Goal: Transaction & Acquisition: Purchase product/service

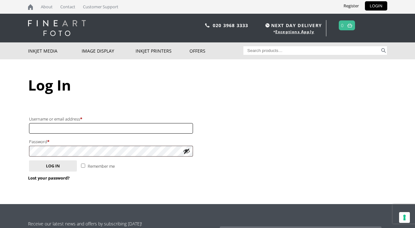
click at [56, 131] on input "Username or email address * Required" at bounding box center [111, 128] width 164 height 11
type input "emylougarrett@gmail.com"
click at [82, 164] on input "Remember me" at bounding box center [83, 166] width 4 height 4
checkbox input "true"
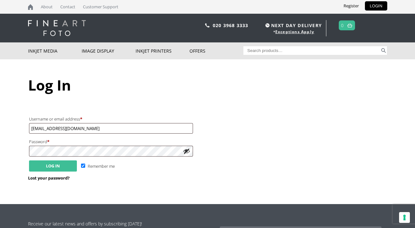
click at [64, 168] on button "Log in" at bounding box center [53, 166] width 48 height 11
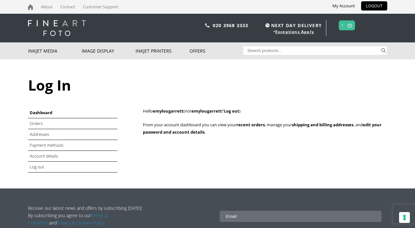
click at [344, 25] on link "1" at bounding box center [342, 25] width 3 height 9
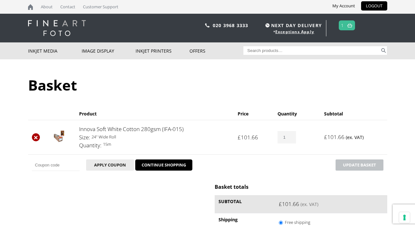
click at [36, 138] on link "×" at bounding box center [36, 137] width 8 height 8
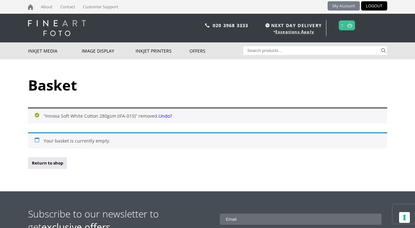
click at [347, 6] on link "My Account" at bounding box center [344, 5] width 32 height 9
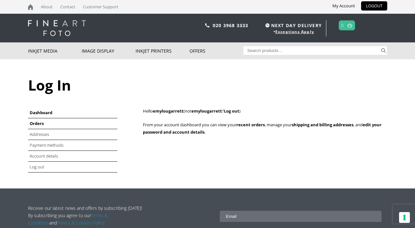
click at [36, 123] on link "Orders" at bounding box center [37, 124] width 14 height 6
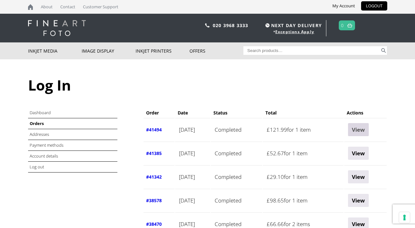
click at [368, 129] on link "View" at bounding box center [358, 129] width 21 height 13
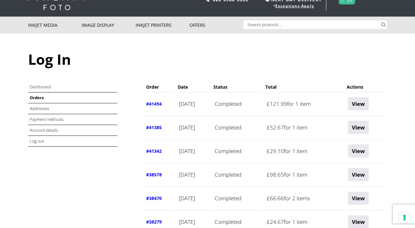
scroll to position [29, 0]
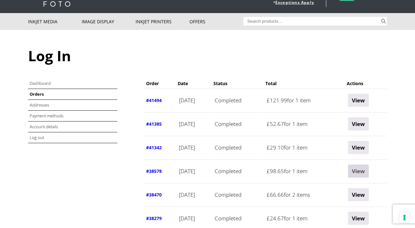
click at [363, 173] on link "View" at bounding box center [358, 171] width 21 height 13
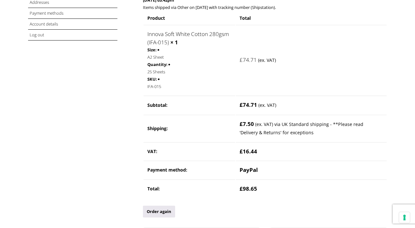
scroll to position [132, 0]
click at [155, 212] on link "Order again" at bounding box center [159, 211] width 32 height 12
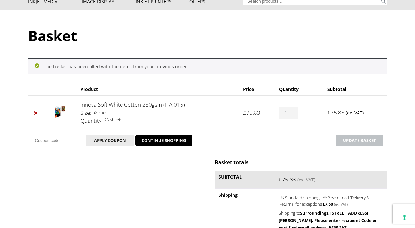
scroll to position [51, 0]
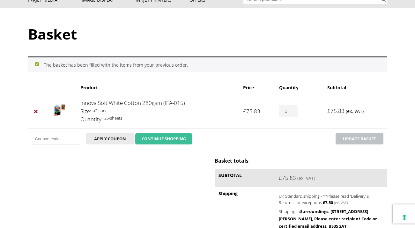
click at [161, 138] on link "CONTINUE SHOPPING" at bounding box center [163, 138] width 57 height 11
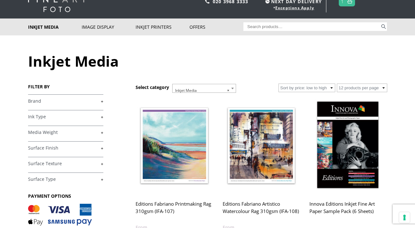
scroll to position [24, 0]
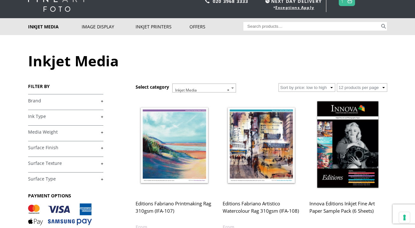
click at [102, 102] on link "+" at bounding box center [65, 101] width 75 height 6
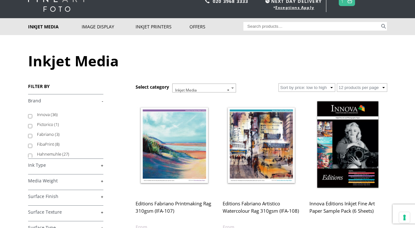
click at [28, 116] on input "Innova (36)" at bounding box center [30, 116] width 4 height 4
checkbox input "true"
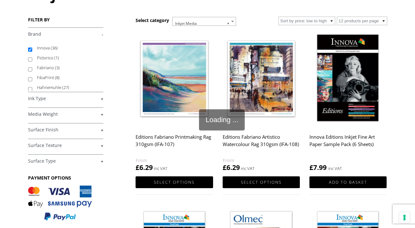
scroll to position [91, 0]
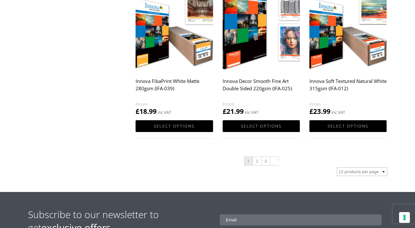
scroll to position [679, 0]
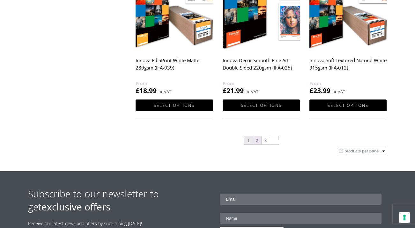
click at [256, 141] on link "2" at bounding box center [257, 140] width 8 height 8
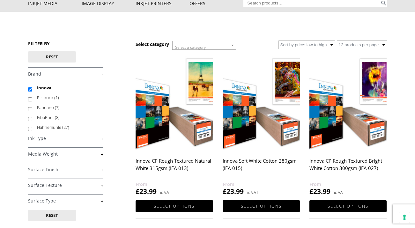
scroll to position [48, 0]
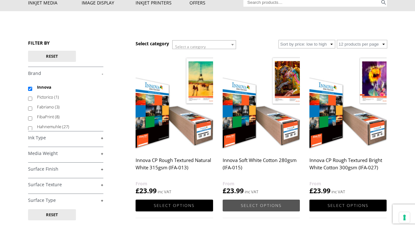
click at [258, 205] on link "Select options" at bounding box center [261, 206] width 77 height 12
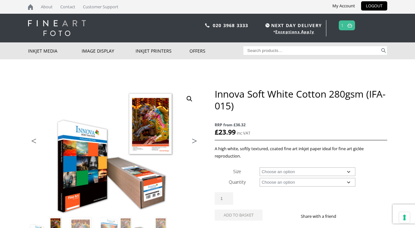
click at [344, 170] on select "Choose an option A4 Sheet A3 Sheet A3+ Sheet A2 Sheet 17" Wide Roll 24" Wide Ro…" at bounding box center [308, 172] width 96 height 9
click at [260, 168] on select "Choose an option A4 Sheet A3 Sheet A3+ Sheet A2 Sheet 17" Wide Roll 24" Wide Ro…" at bounding box center [308, 172] width 96 height 9
select select "a4-sheet"
click at [332, 183] on select "Choose an option 25 Sheets" at bounding box center [308, 182] width 96 height 9
select select "25-sheets"
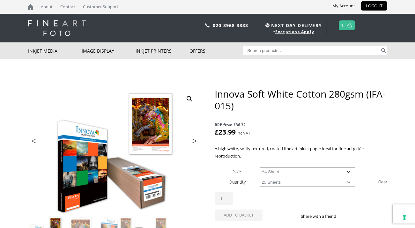
click at [260, 178] on select "Choose an option 25 Sheets" at bounding box center [308, 182] width 96 height 9
select select "a4-sheet"
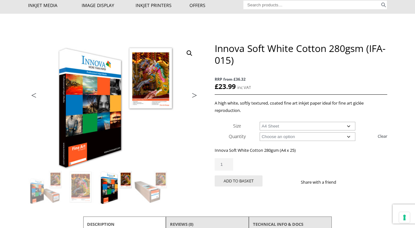
scroll to position [48, 0]
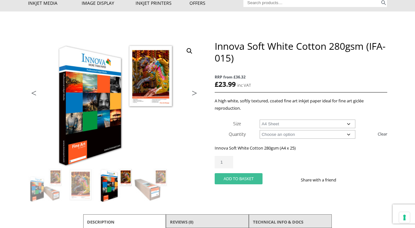
click at [236, 180] on button "Add to basket" at bounding box center [239, 178] width 48 height 11
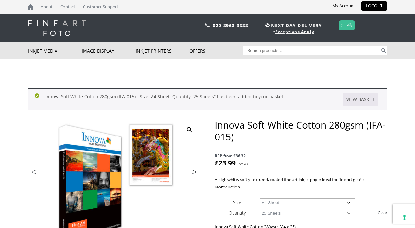
click at [346, 25] on link at bounding box center [350, 25] width 8 height 9
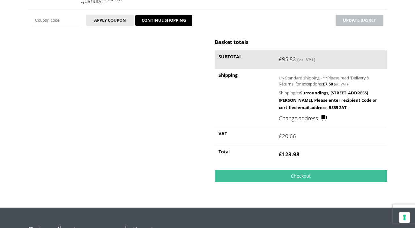
scroll to position [180, 0]
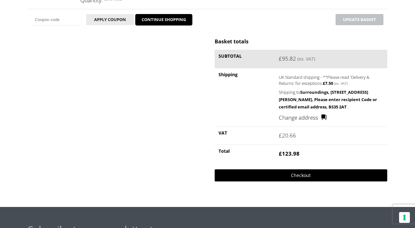
click at [297, 178] on link "Checkout" at bounding box center [301, 175] width 172 height 12
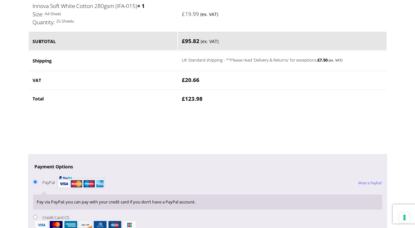
scroll to position [483, 0]
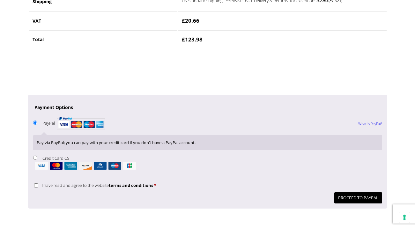
click at [35, 185] on input "I have read and agree to the website terms and conditions *" at bounding box center [36, 185] width 4 height 4
checkbox input "true"
click at [356, 199] on button "Proceed to PayPal" at bounding box center [358, 197] width 48 height 11
